Goal: Task Accomplishment & Management: Manage account settings

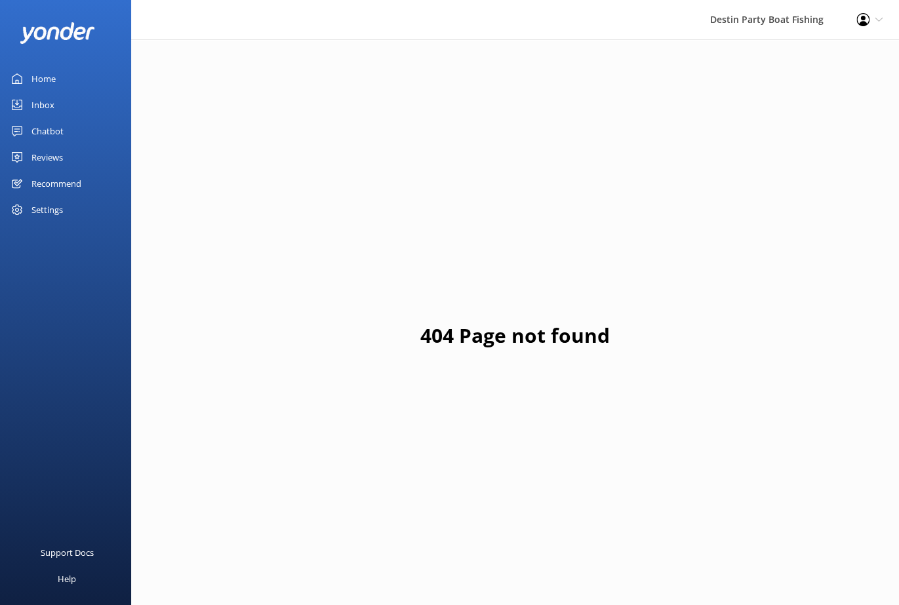
click at [51, 75] on div "Home" at bounding box center [43, 79] width 24 height 26
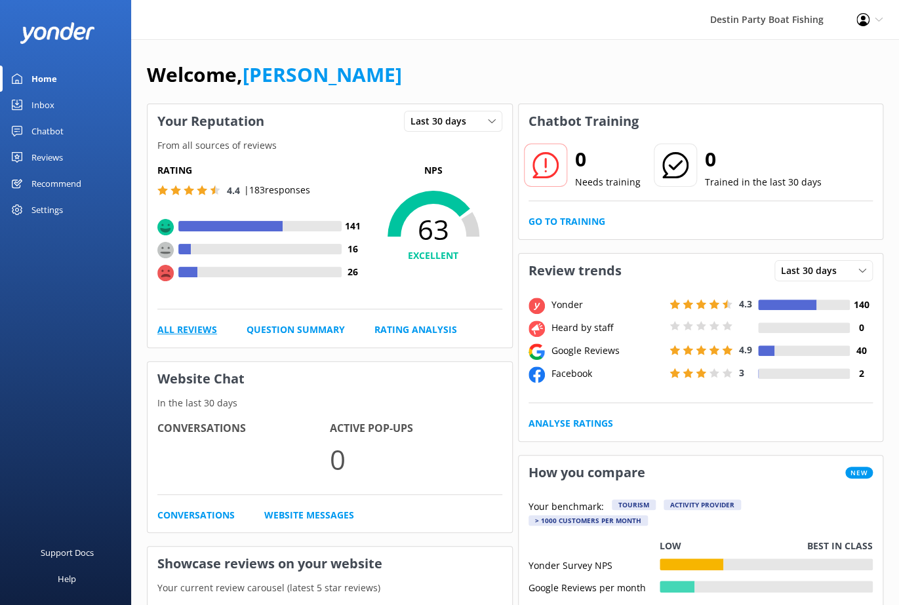
click at [191, 328] on link "All Reviews" at bounding box center [187, 330] width 60 height 14
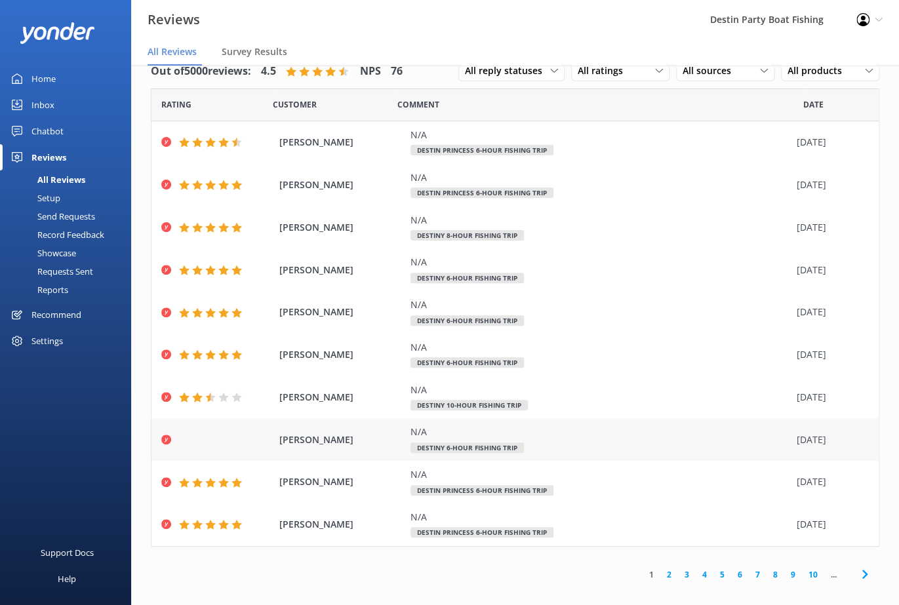
scroll to position [26, 0]
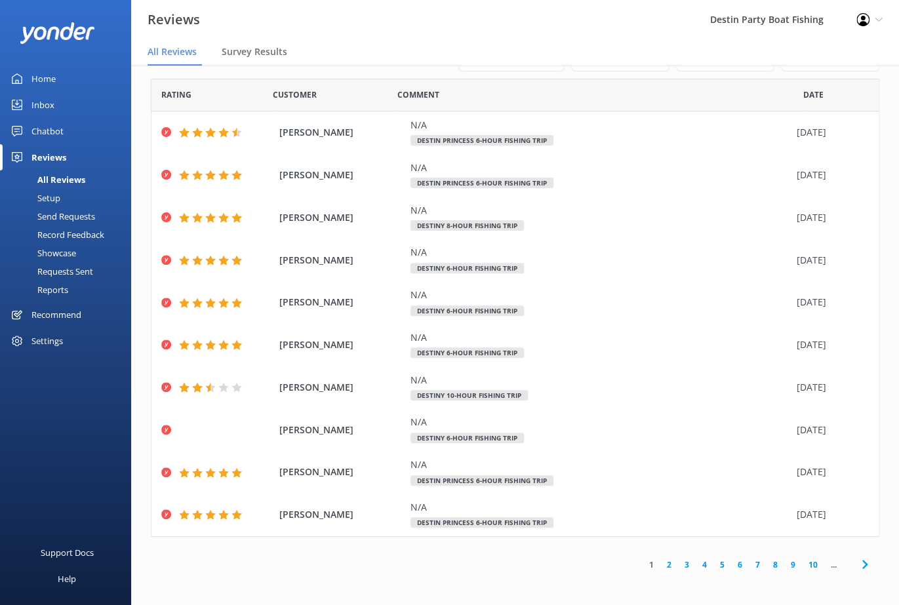
click at [661, 566] on link "2" at bounding box center [669, 565] width 18 height 12
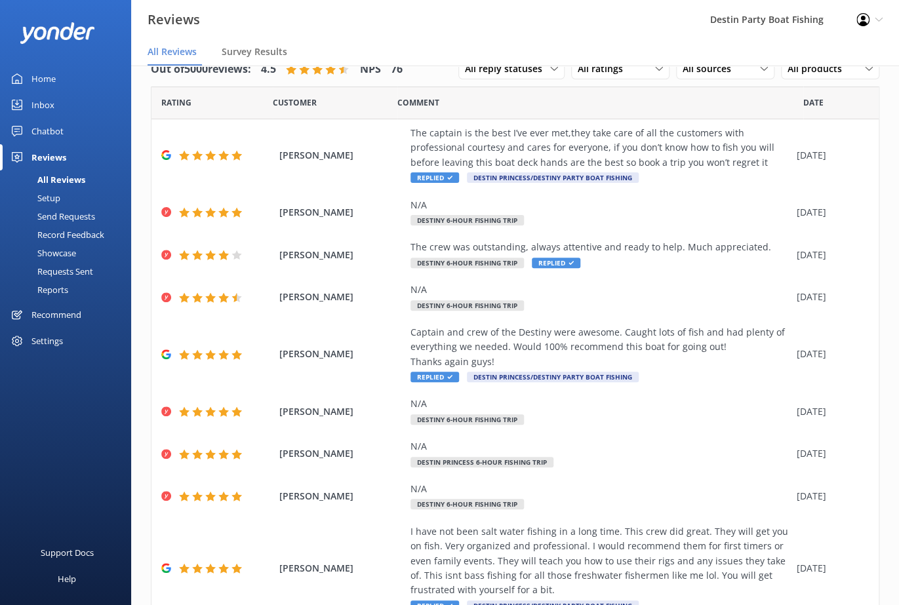
scroll to position [140, 0]
